Goal: Task Accomplishment & Management: Use online tool/utility

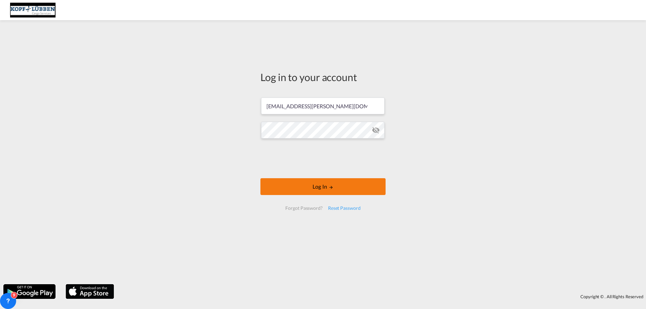
click at [326, 188] on button "Log In" at bounding box center [322, 186] width 125 height 17
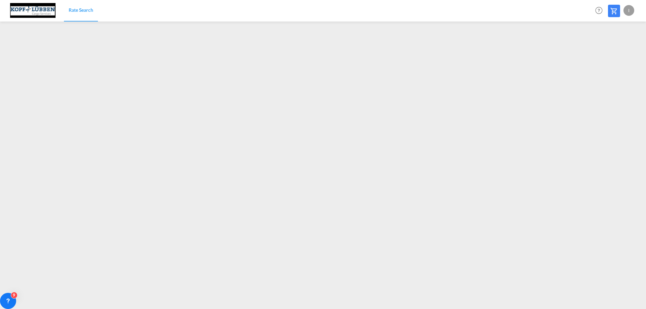
click at [629, 11] on div "I" at bounding box center [628, 10] width 11 height 11
click at [613, 54] on button "Logout" at bounding box center [621, 51] width 44 height 13
type input "[EMAIL_ADDRESS][PERSON_NAME][DOMAIN_NAME]"
